Goal: Register for event/course

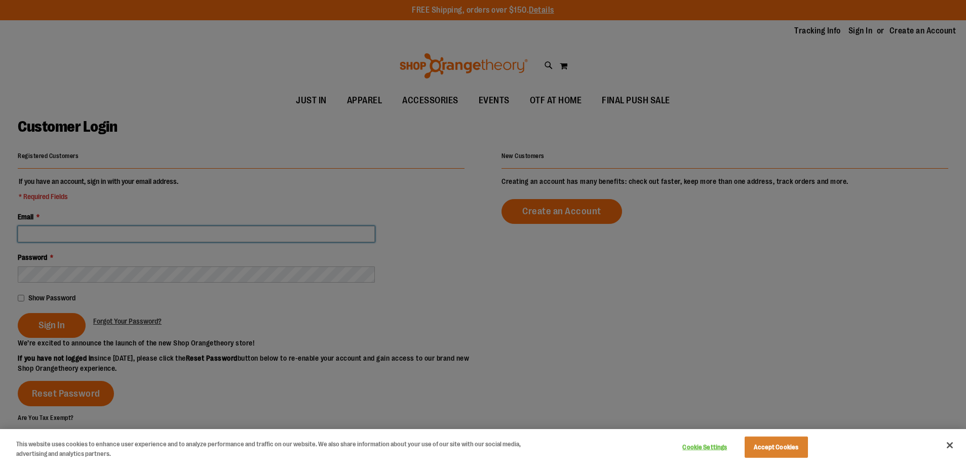
type input "**********"
click at [763, 453] on button "Accept Cookies" at bounding box center [775, 447] width 63 height 21
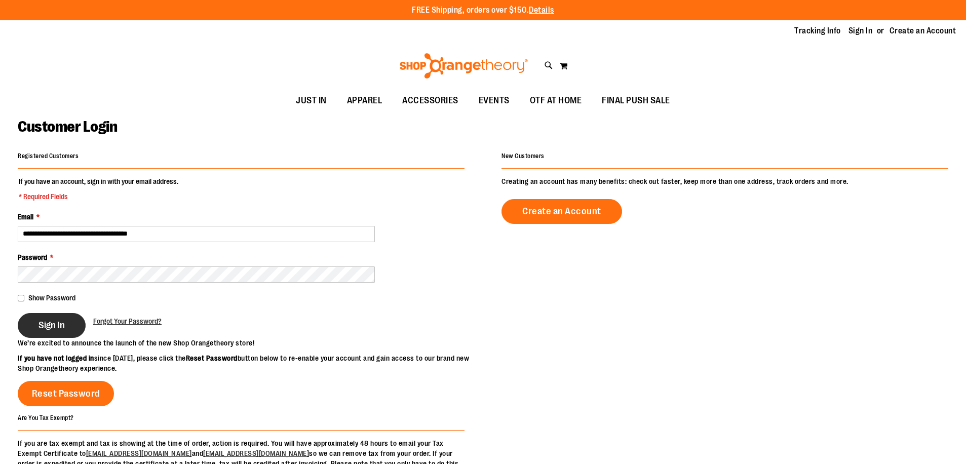
click at [53, 317] on button "Sign In" at bounding box center [52, 325] width 68 height 25
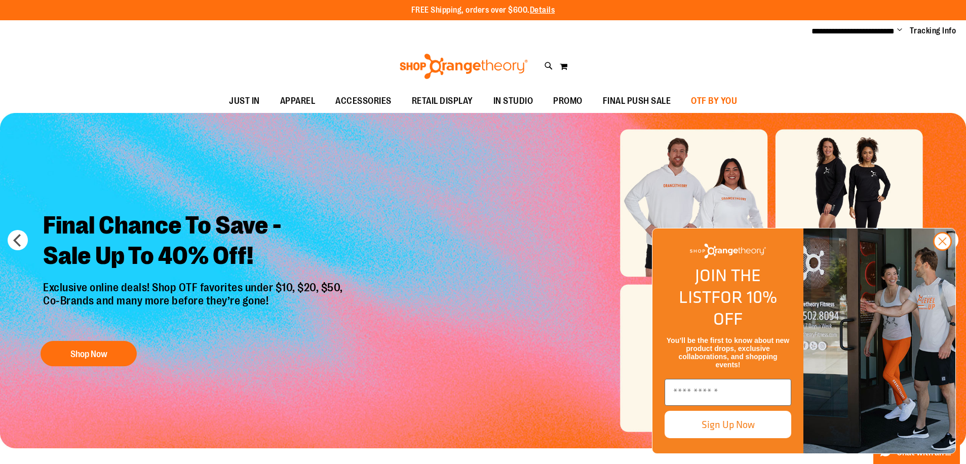
type input "**********"
click at [708, 100] on span "OTF BY YOU" at bounding box center [714, 101] width 46 height 23
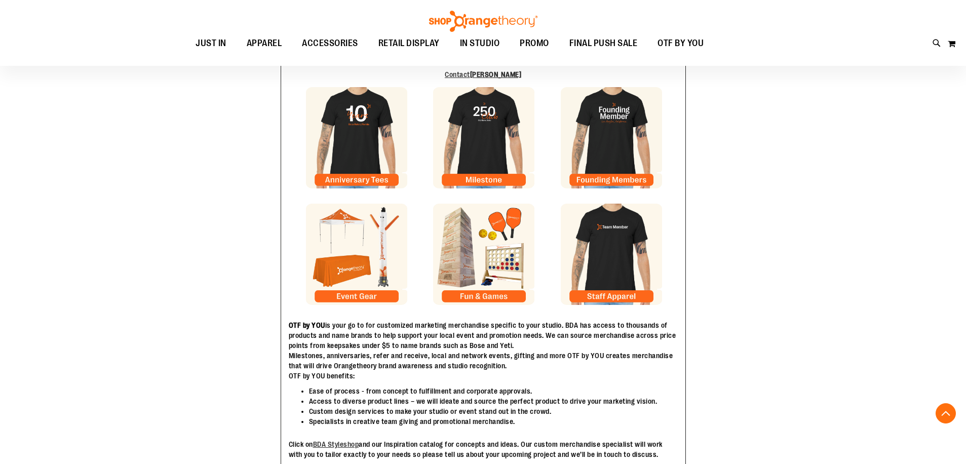
scroll to position [202, 0]
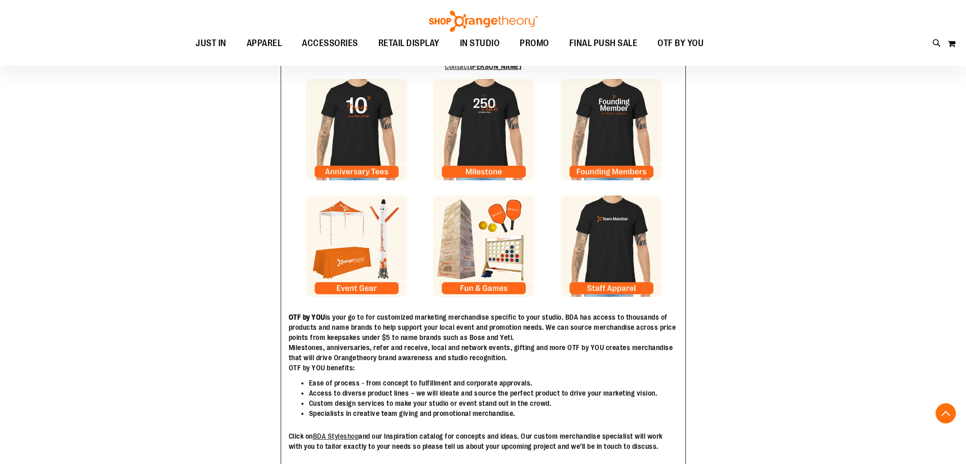
type input "**********"
click at [633, 288] on img at bounding box center [611, 245] width 101 height 101
click at [368, 136] on img at bounding box center [356, 129] width 101 height 101
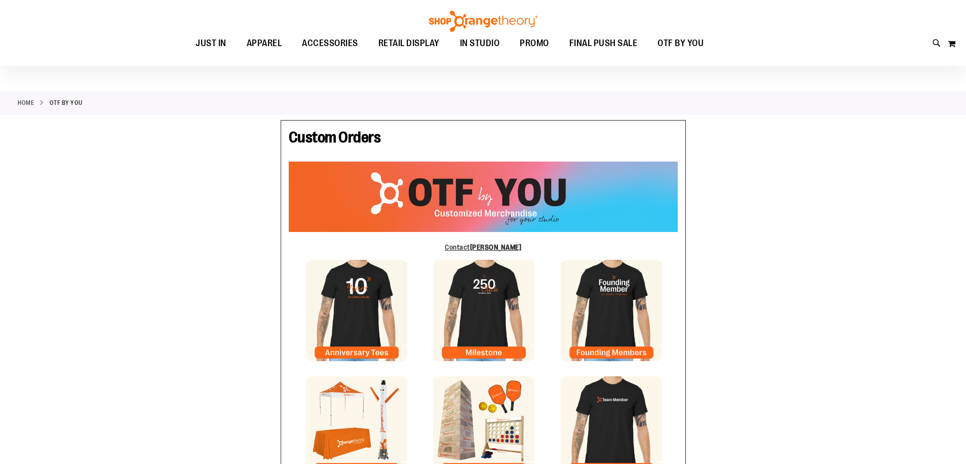
scroll to position [0, 0]
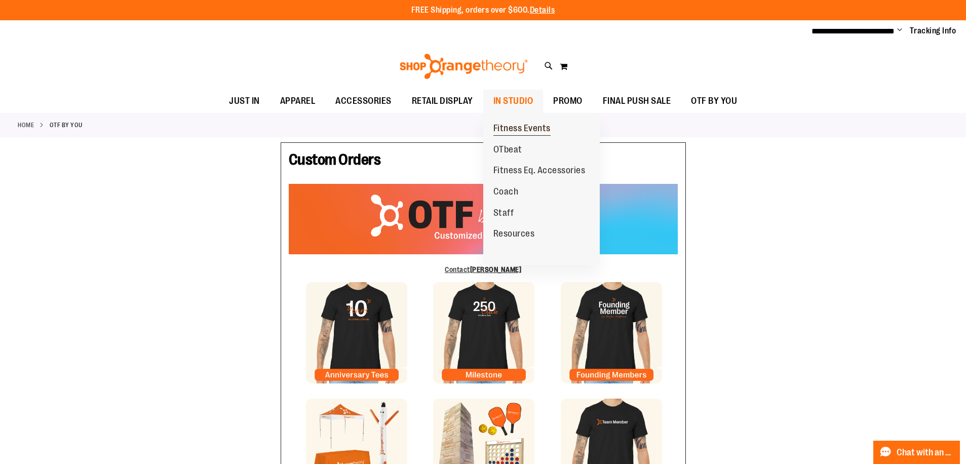
click at [516, 125] on span "Fitness Events" at bounding box center [521, 129] width 57 height 13
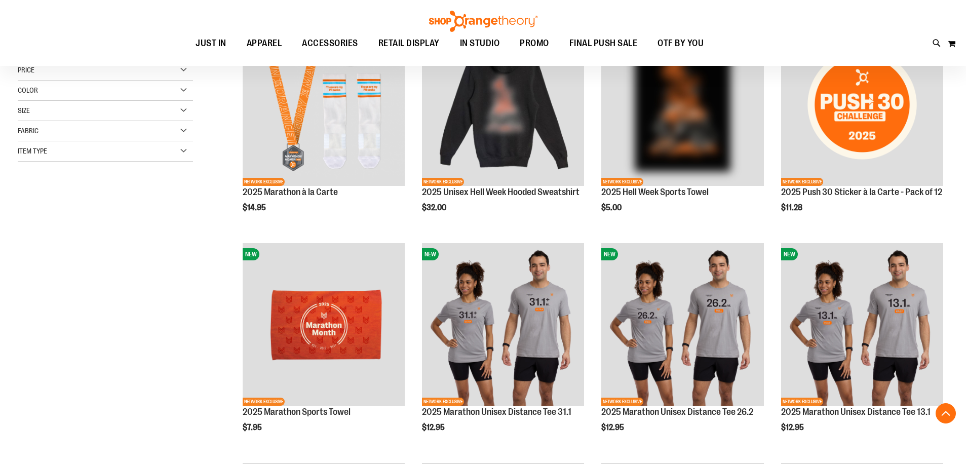
scroll to position [202, 0]
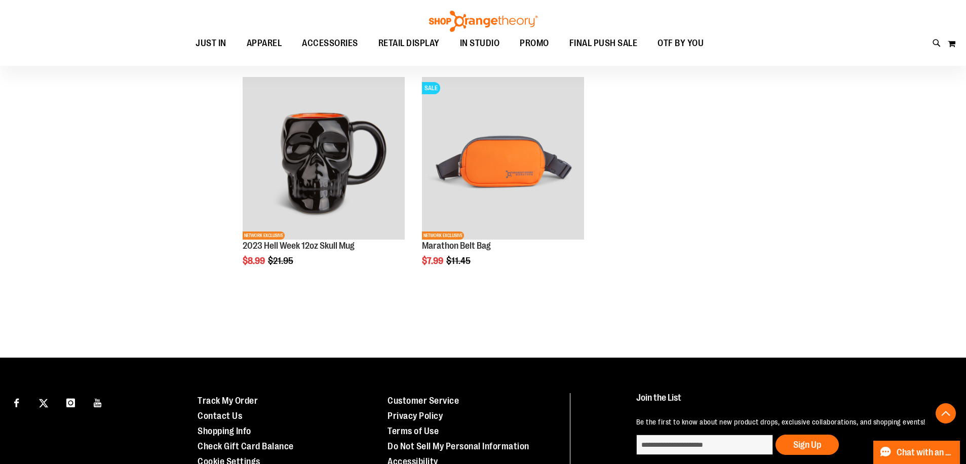
scroll to position [810, 0]
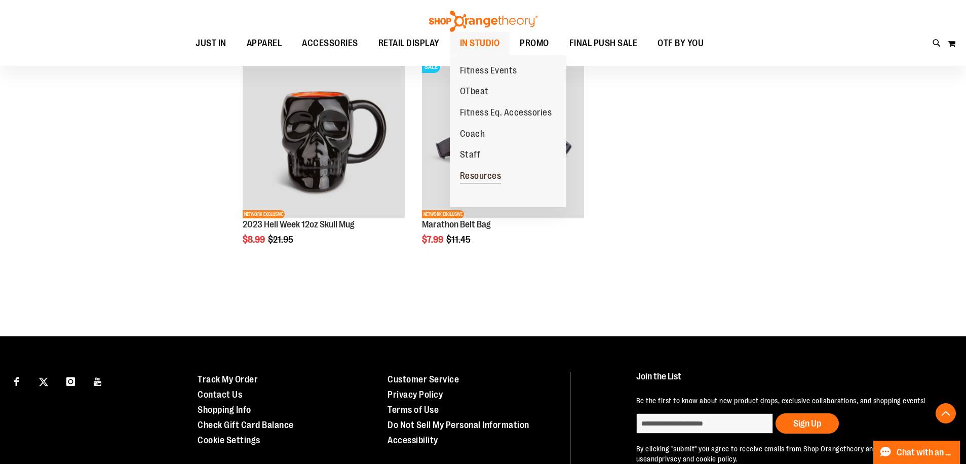
type input "**********"
click at [482, 170] on link "Resources" at bounding box center [481, 176] width 62 height 21
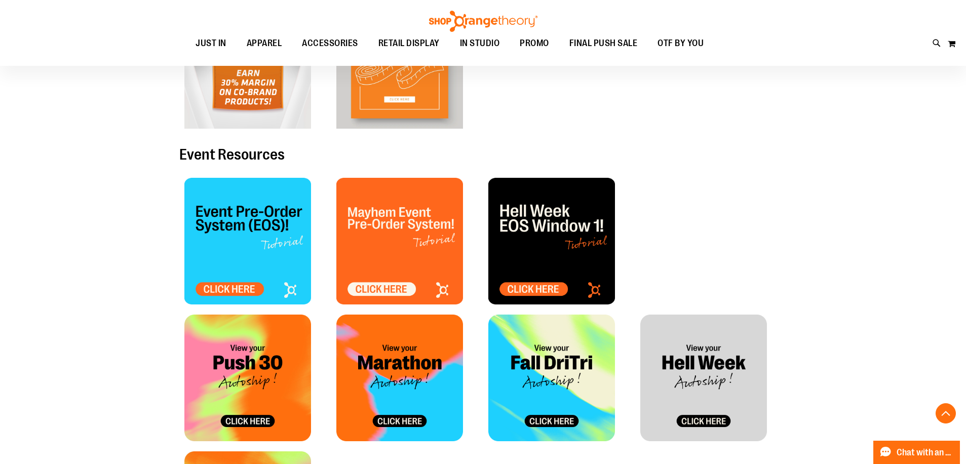
scroll to position [354, 0]
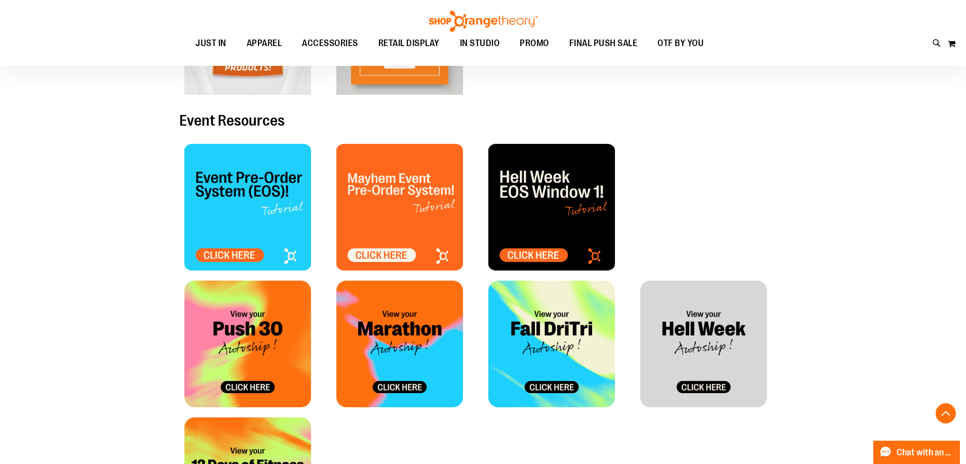
type input "**********"
click at [562, 352] on img at bounding box center [551, 344] width 127 height 127
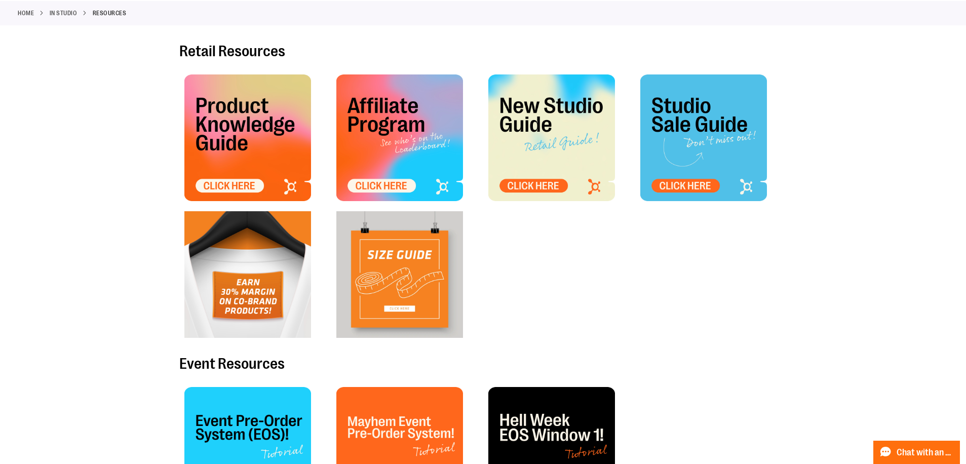
scroll to position [0, 0]
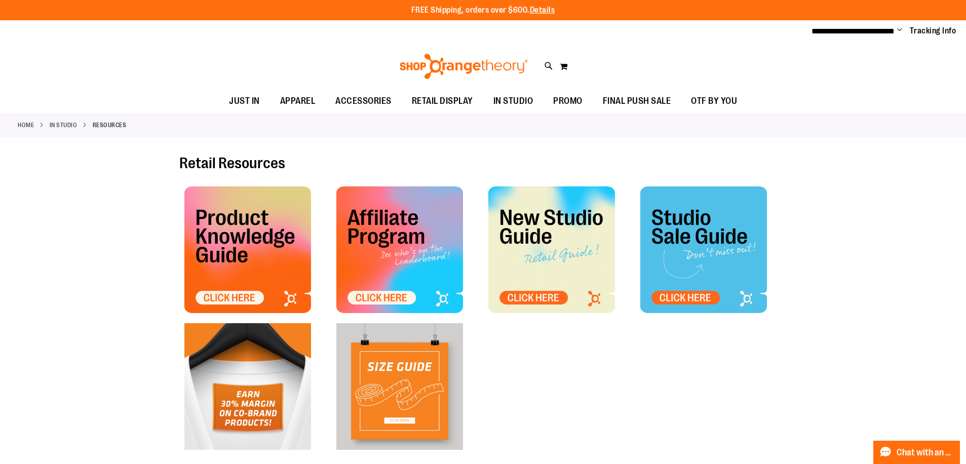
click at [368, 155] on h2 "Retail Resources" at bounding box center [483, 163] width 608 height 16
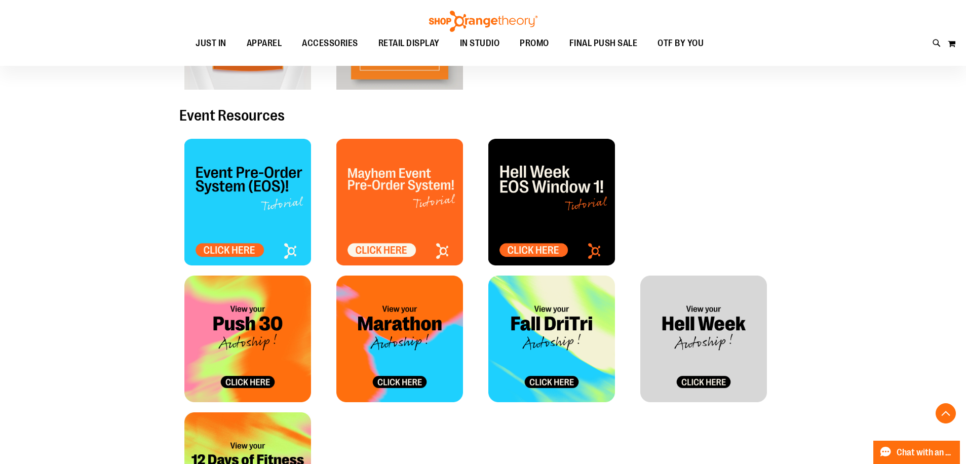
scroll to position [405, 0]
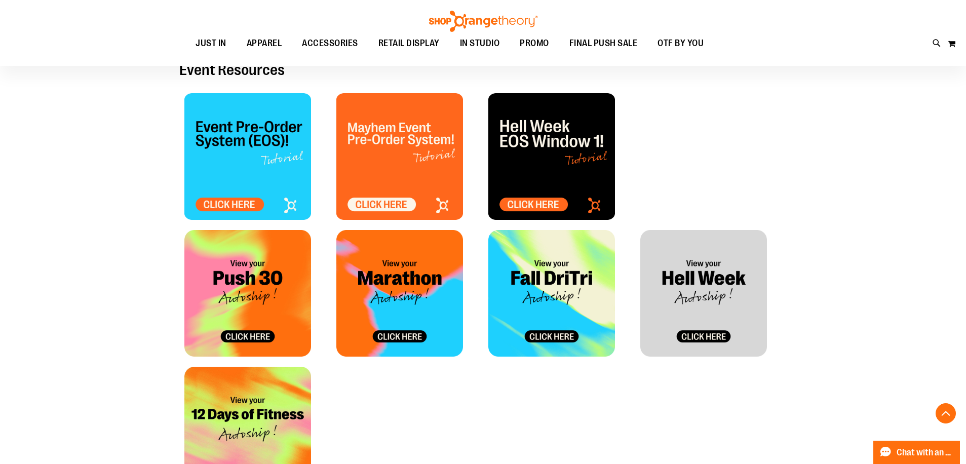
click at [252, 173] on img at bounding box center [247, 156] width 127 height 127
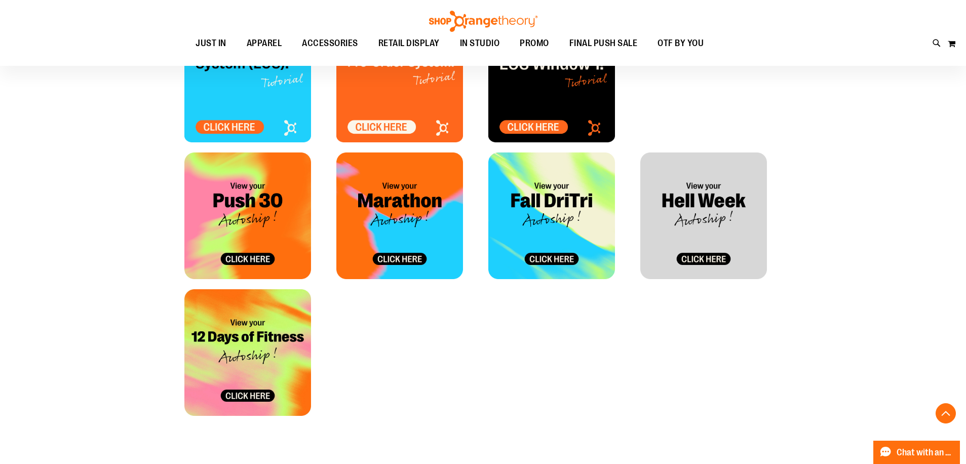
scroll to position [506, 0]
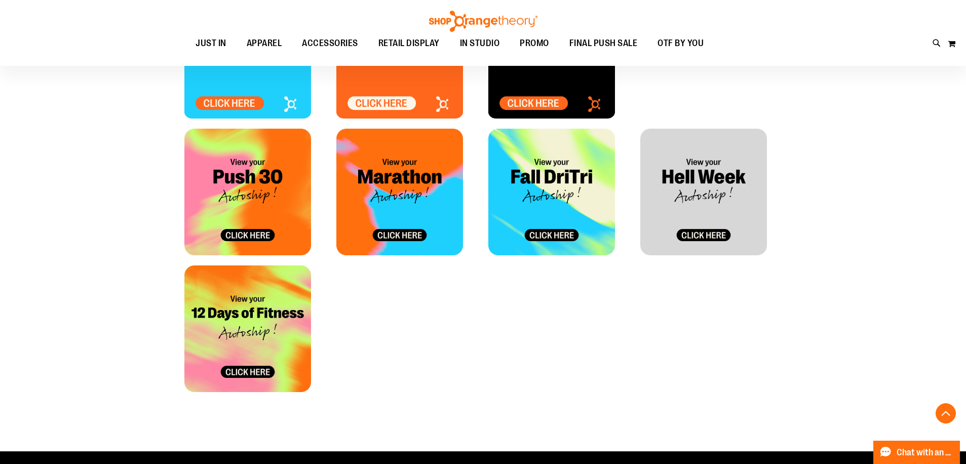
click at [563, 231] on img at bounding box center [551, 192] width 127 height 127
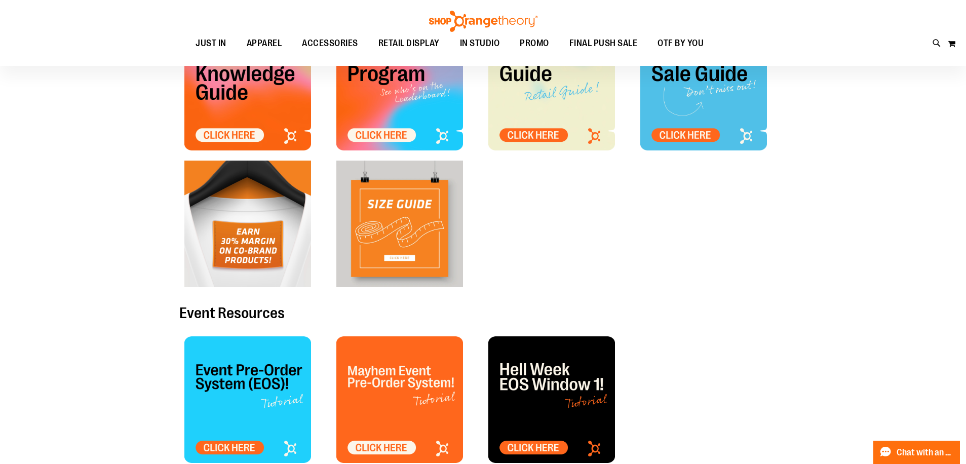
scroll to position [0, 0]
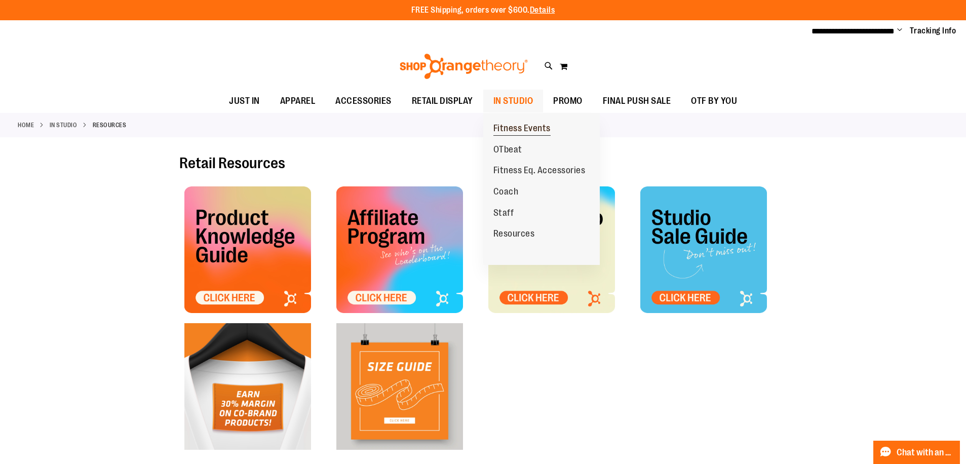
click at [517, 124] on span "Fitness Events" at bounding box center [521, 129] width 57 height 13
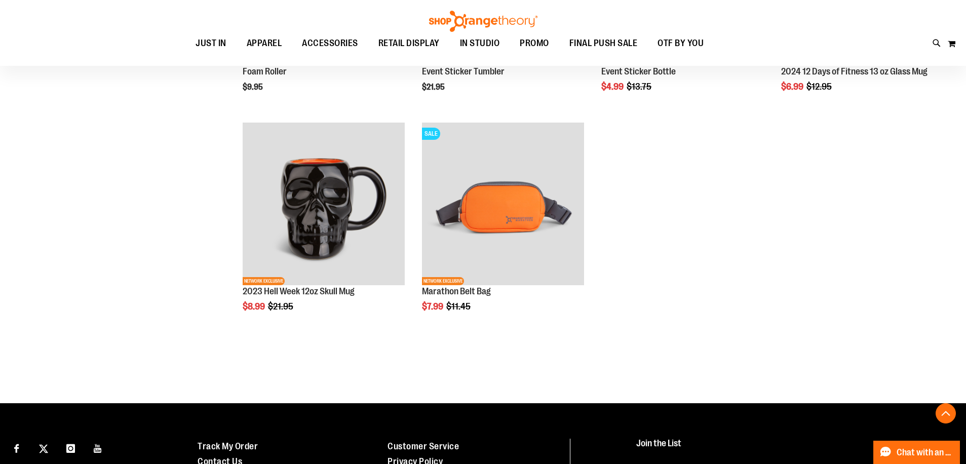
scroll to position [810, 0]
